Goal: Navigation & Orientation: Find specific page/section

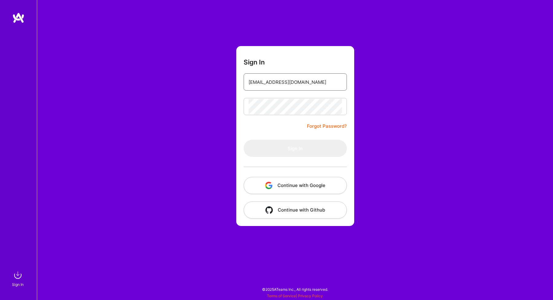
type input "[EMAIL_ADDRESS][DOMAIN_NAME]"
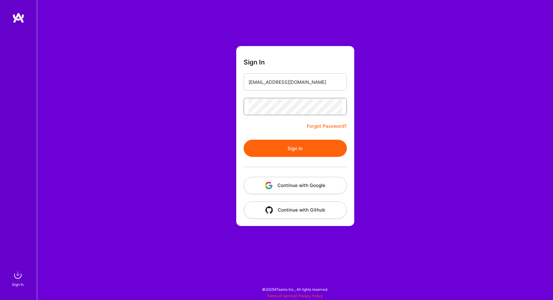
click at [295, 148] on button "Sign In" at bounding box center [295, 148] width 103 height 17
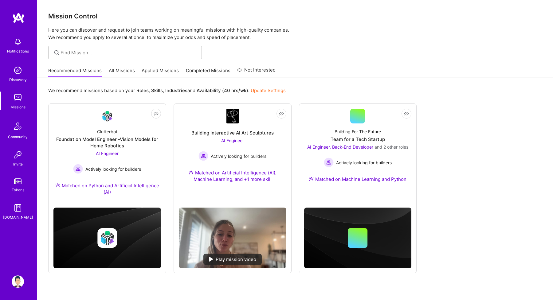
click at [130, 71] on link "All Missions" at bounding box center [122, 72] width 26 height 10
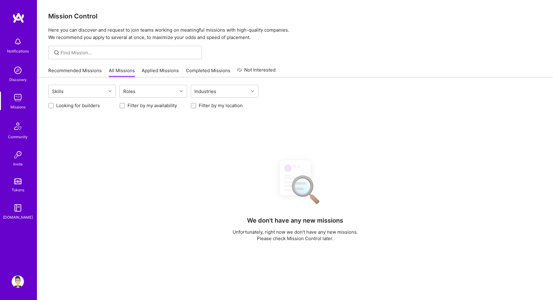
click at [64, 74] on link "Recommended Missions" at bounding box center [74, 72] width 53 height 10
